Goal: Transaction & Acquisition: Obtain resource

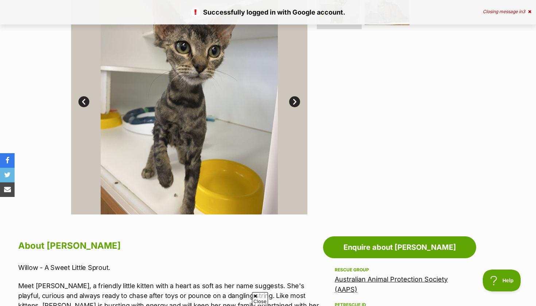
scroll to position [172, 0]
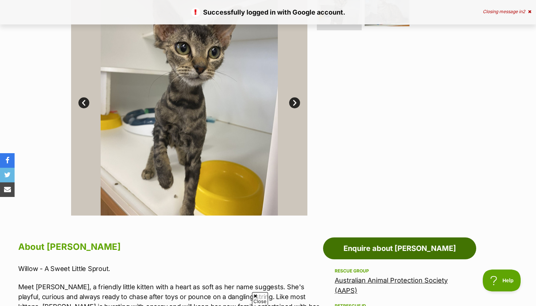
click at [340, 247] on link "Enquire about Willow" at bounding box center [399, 248] width 153 height 22
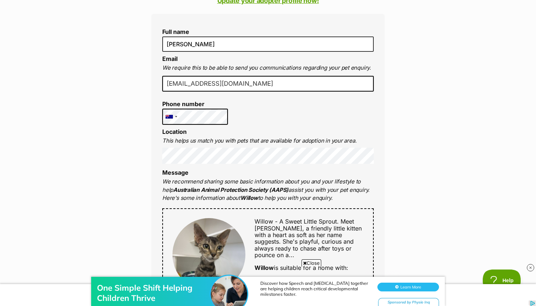
click at [151, 157] on div "Enquire about Willow 1300 501 420 Send an enquiry via the form below or phone u…" at bounding box center [267, 249] width 255 height 800
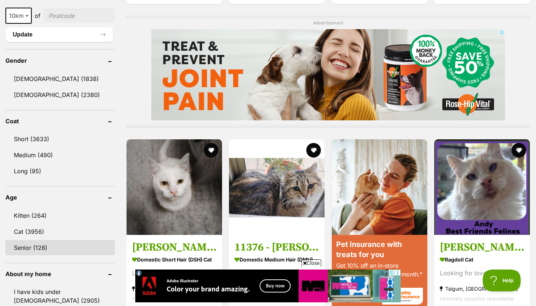
scroll to position [584, 0]
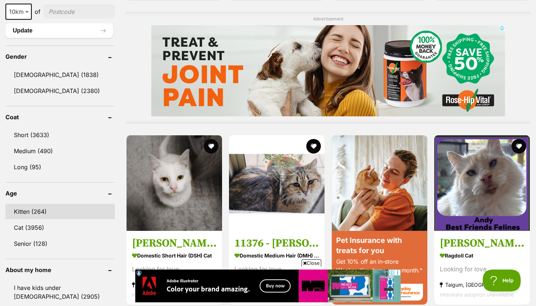
click at [26, 205] on link "Kitten (264)" at bounding box center [59, 211] width 109 height 15
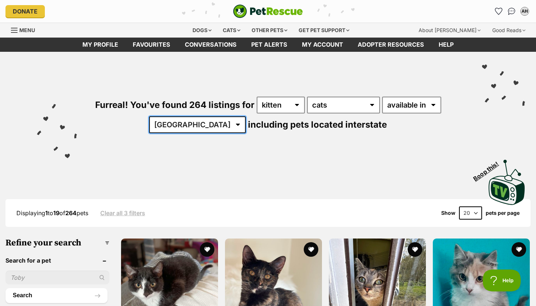
select select "VIC"
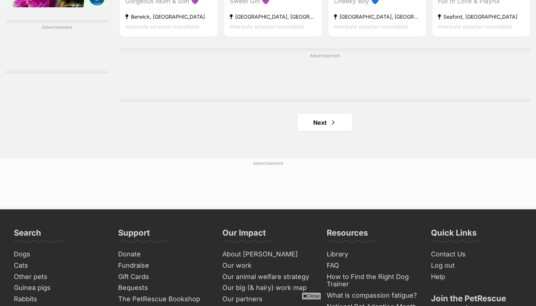
scroll to position [1216, 0]
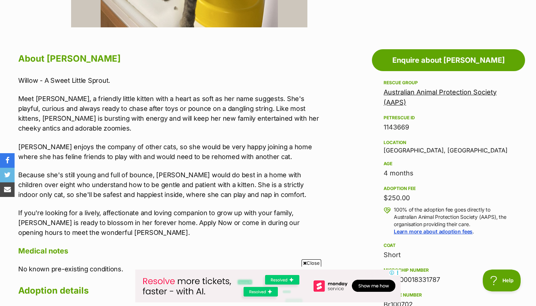
scroll to position [354, 0]
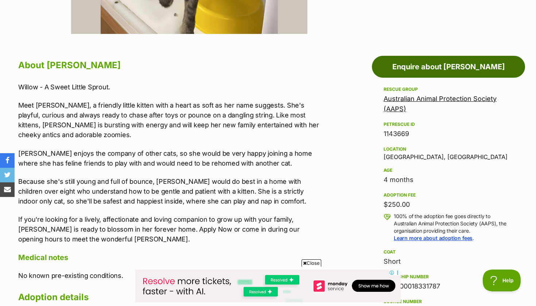
click at [406, 72] on link "Enquire about [PERSON_NAME]" at bounding box center [448, 67] width 153 height 22
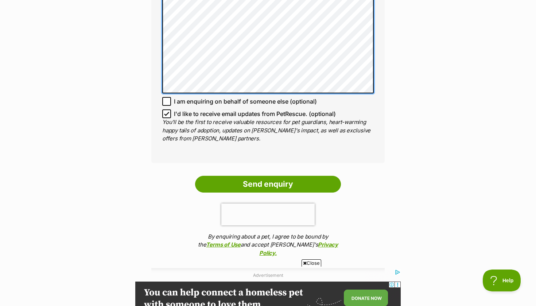
scroll to position [554, 0]
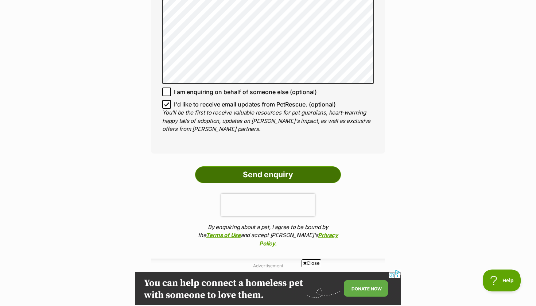
click at [257, 168] on input "Send enquiry" at bounding box center [268, 174] width 146 height 17
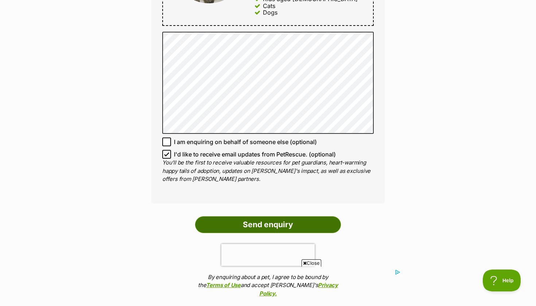
scroll to position [504, 0]
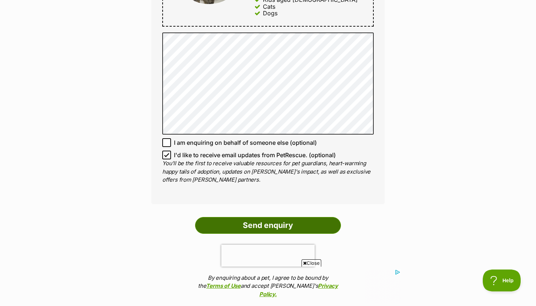
click at [266, 219] on input "Send enquiry" at bounding box center [268, 225] width 146 height 17
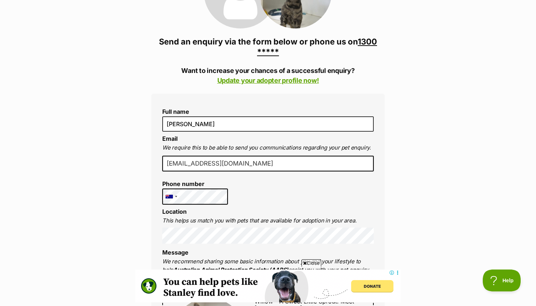
scroll to position [129, 0]
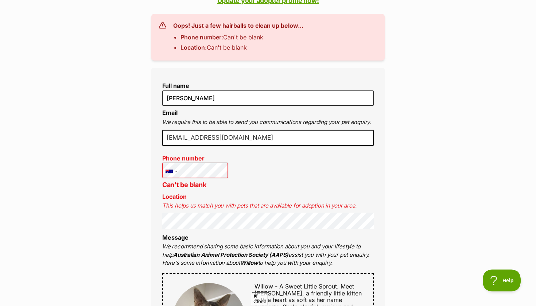
click at [118, 228] on div "Enquire about Willow 1300 501 420 Send an enquiry via the form below or phone u…" at bounding box center [268, 281] width 536 height 865
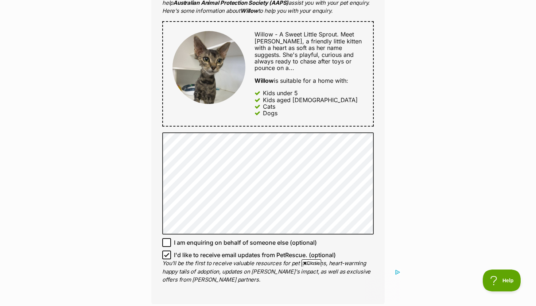
scroll to position [702, 0]
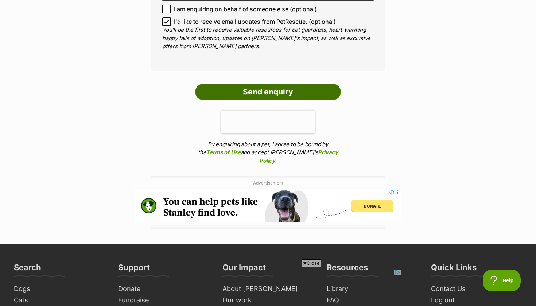
click at [269, 91] on input "Send enquiry" at bounding box center [268, 91] width 146 height 17
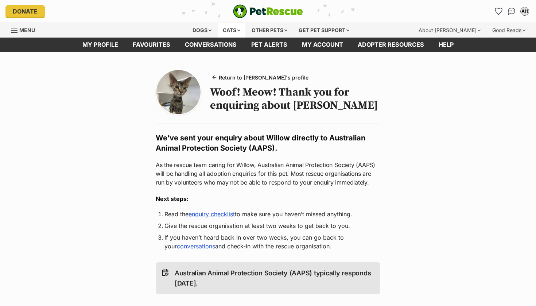
click at [221, 29] on div "Cats" at bounding box center [232, 30] width 28 height 15
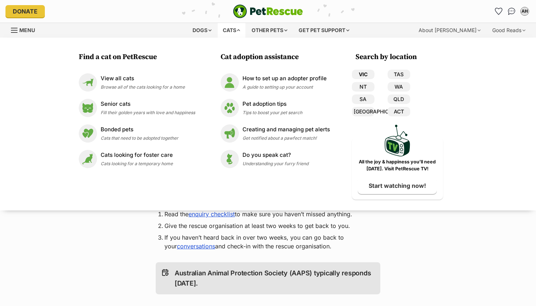
click at [364, 71] on link "VIC" at bounding box center [363, 74] width 23 height 9
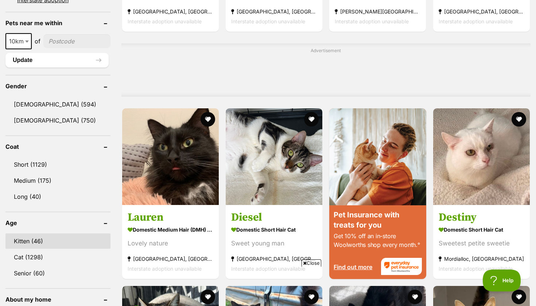
click at [21, 237] on link "Kitten (46)" at bounding box center [57, 240] width 105 height 15
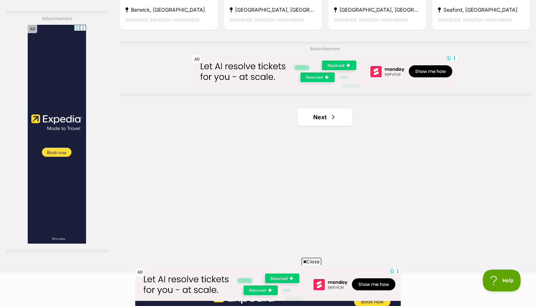
scroll to position [1227, 0]
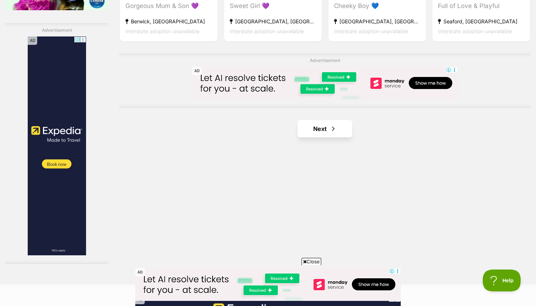
click at [317, 137] on link "Next" at bounding box center [324, 128] width 55 height 17
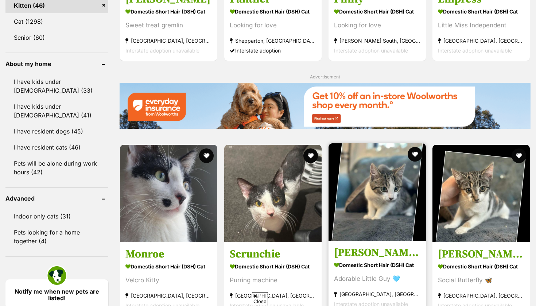
scroll to position [863, 0]
